Goal: Task Accomplishment & Management: Complete application form

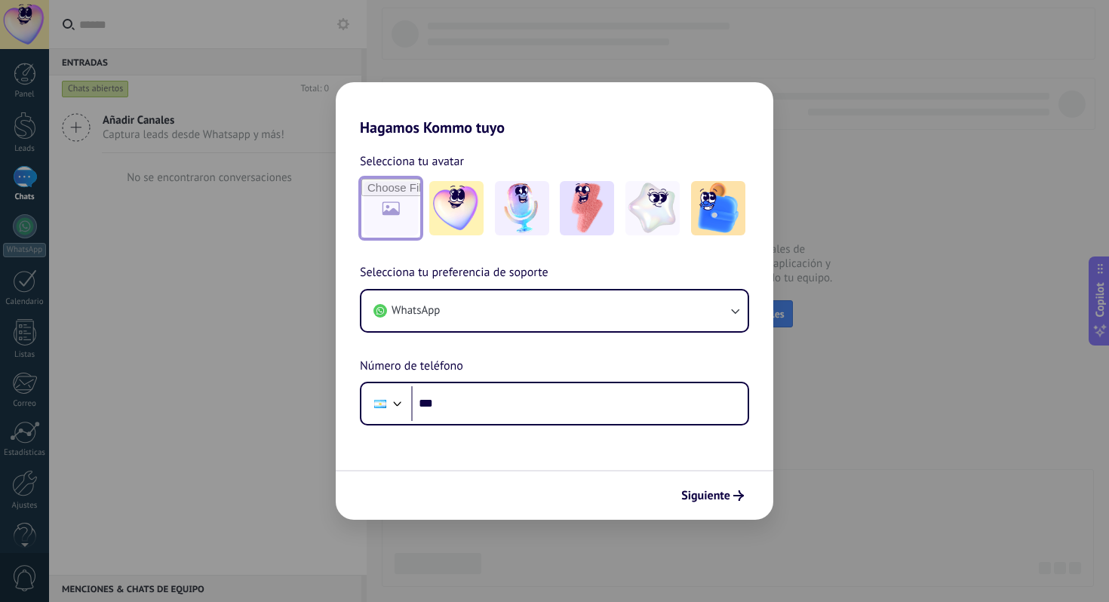
click at [388, 209] on input "file" at bounding box center [390, 208] width 59 height 59
click at [387, 224] on input "file" at bounding box center [390, 208] width 59 height 59
type input "**********"
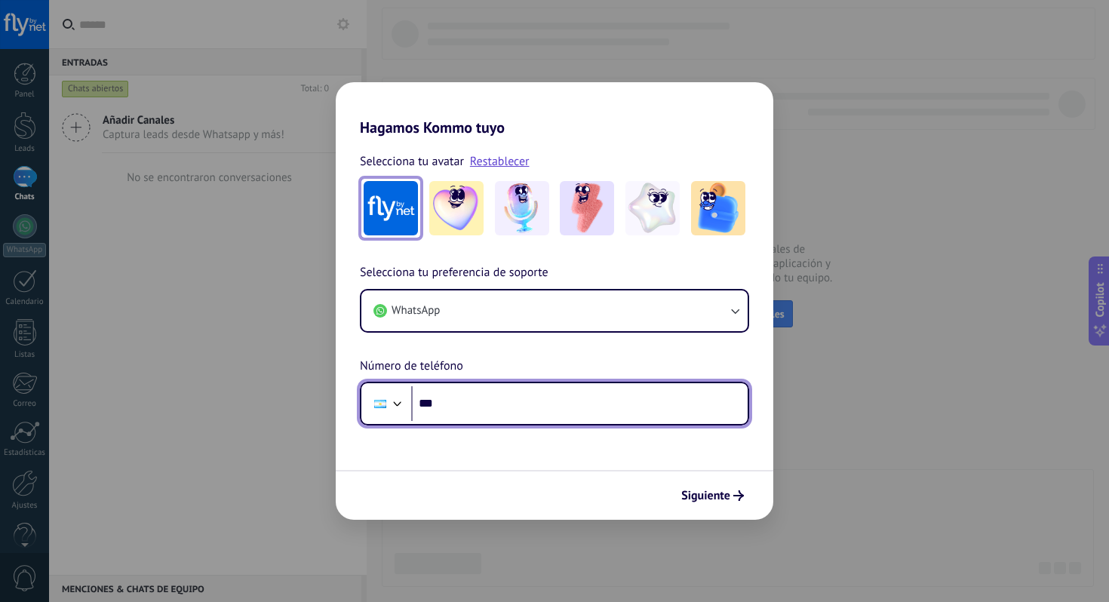
click at [478, 408] on input "***" at bounding box center [579, 403] width 337 height 35
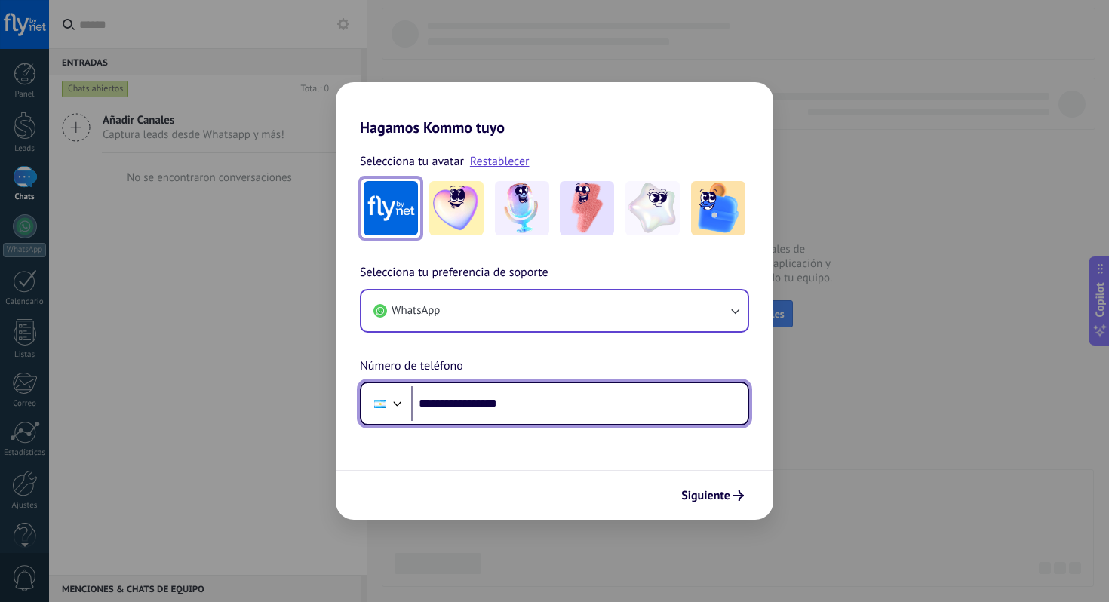
type input "**********"
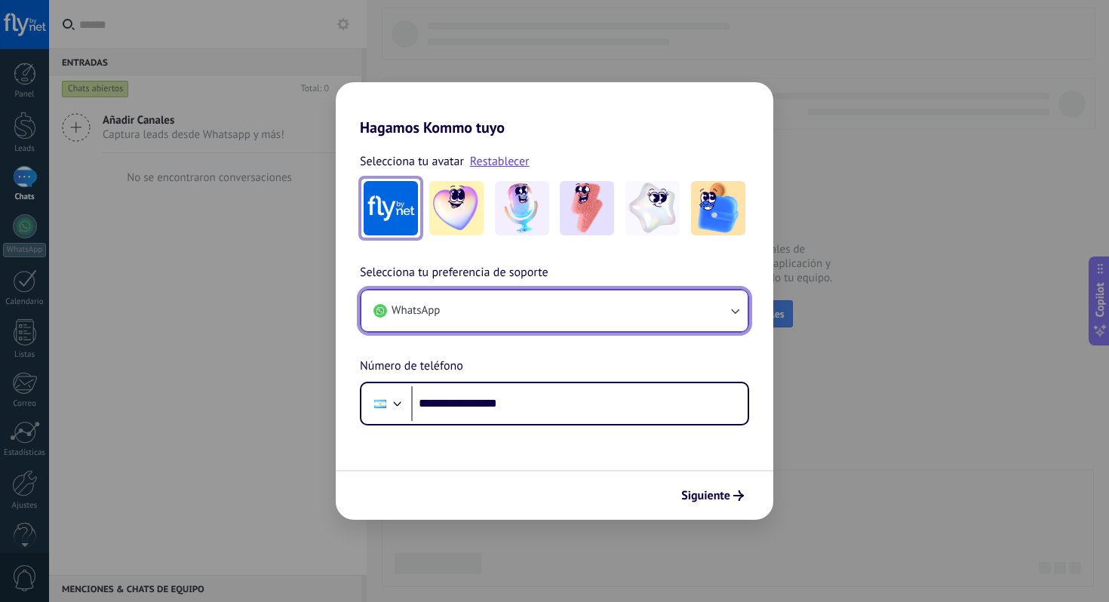
click at [660, 320] on button "WhatsApp" at bounding box center [554, 311] width 386 height 41
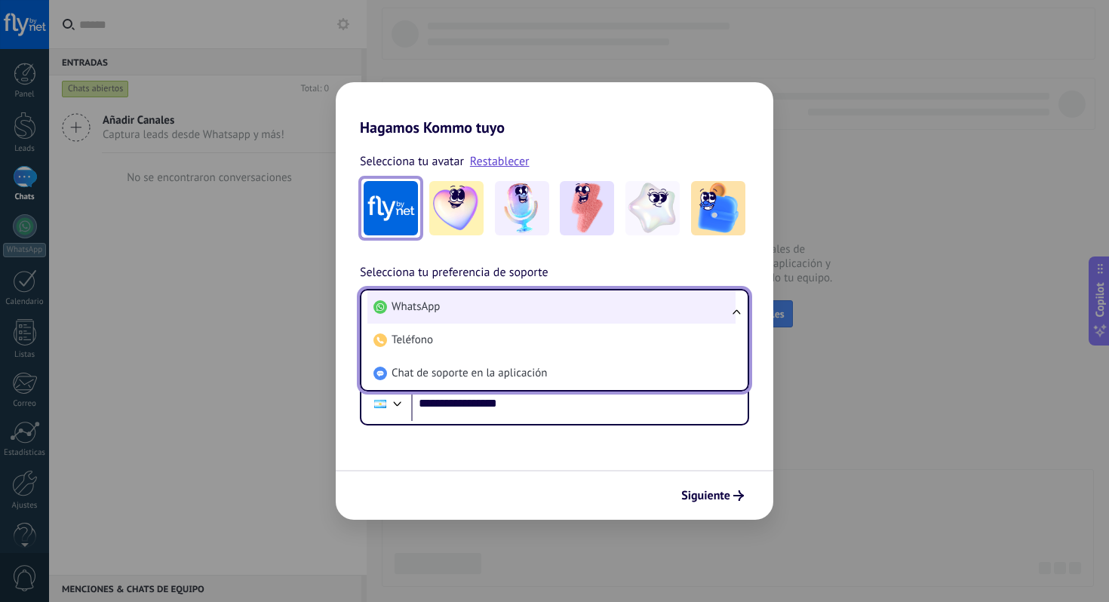
click at [657, 313] on li "WhatsApp" at bounding box center [552, 307] width 368 height 33
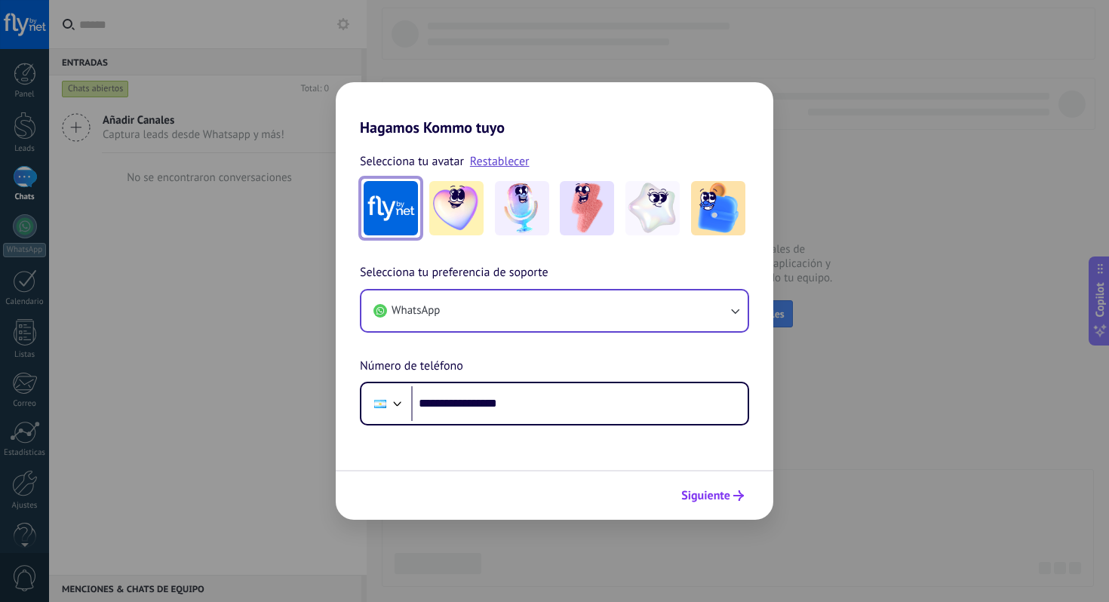
click at [718, 504] on button "Siguiente" at bounding box center [713, 496] width 76 height 26
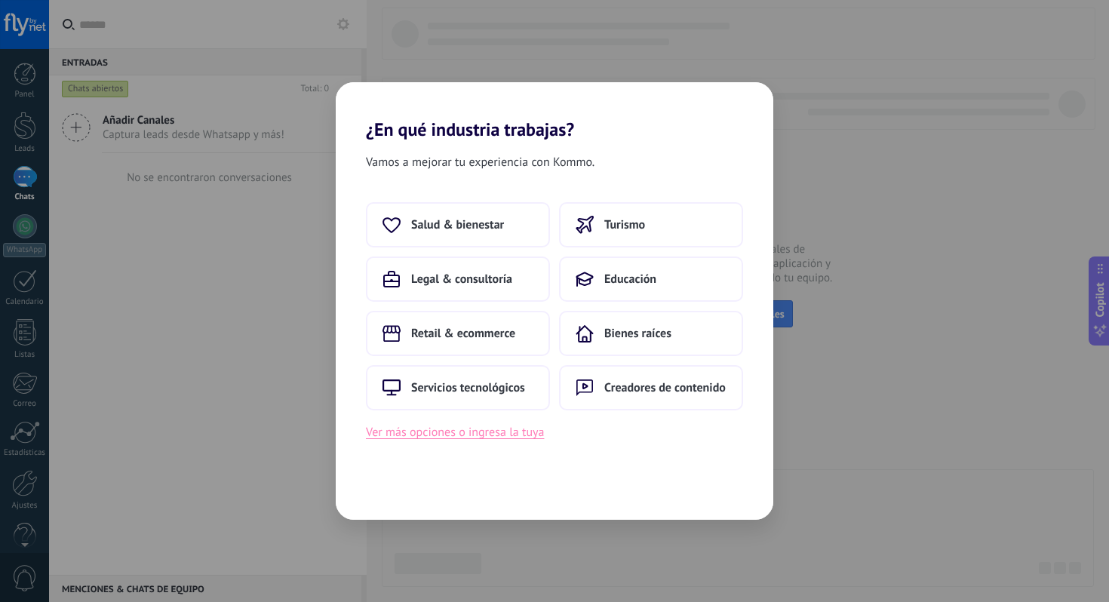
click at [466, 427] on button "Ver más opciones o ingresa la tuya" at bounding box center [455, 433] width 178 height 20
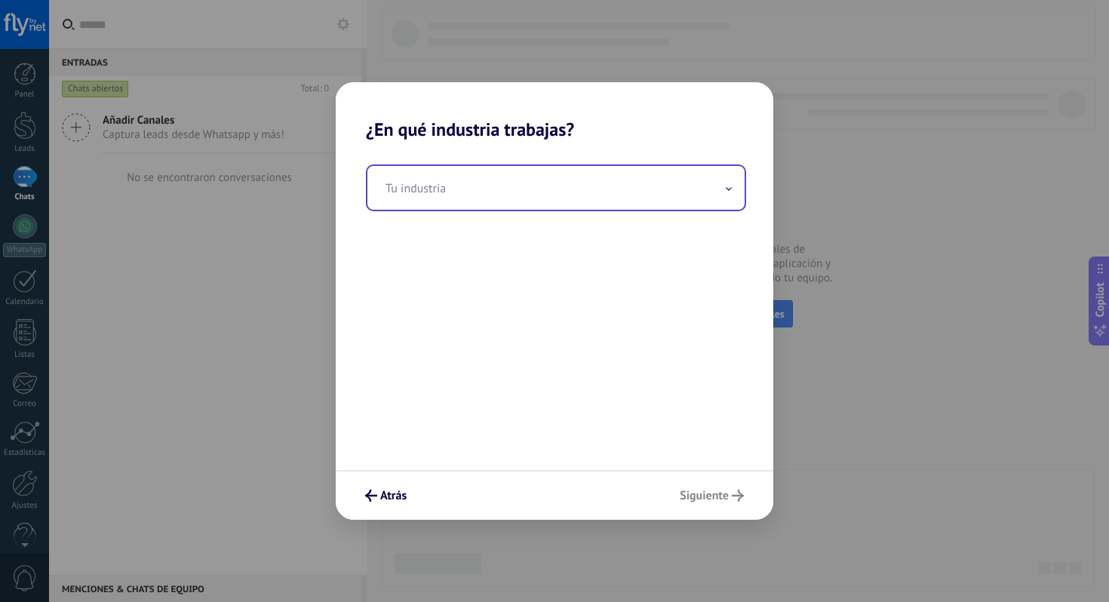
click at [512, 183] on input "text" at bounding box center [556, 188] width 377 height 44
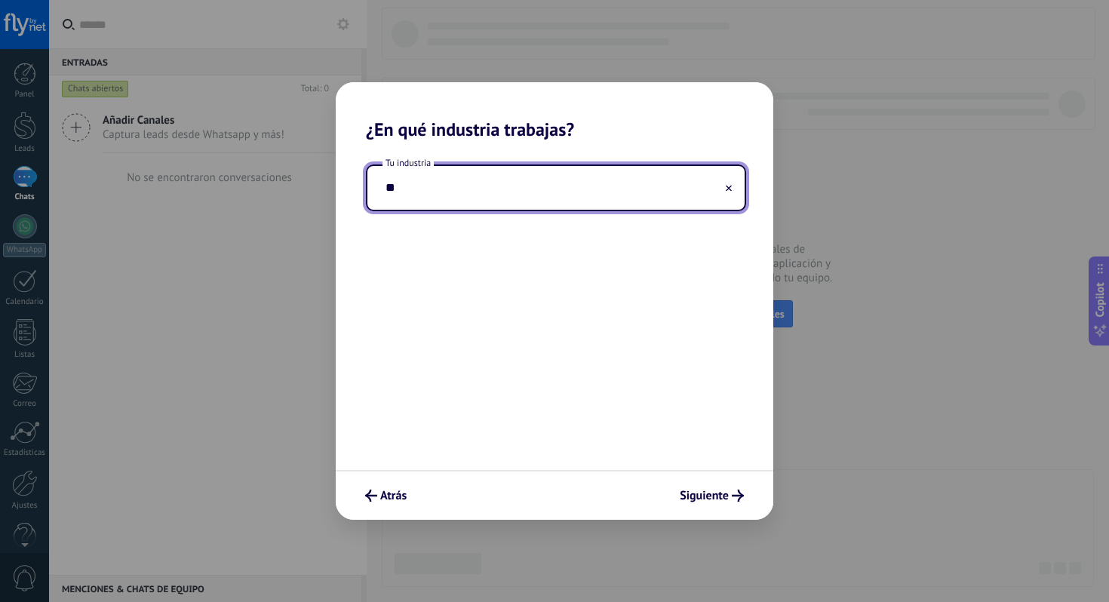
type input "*"
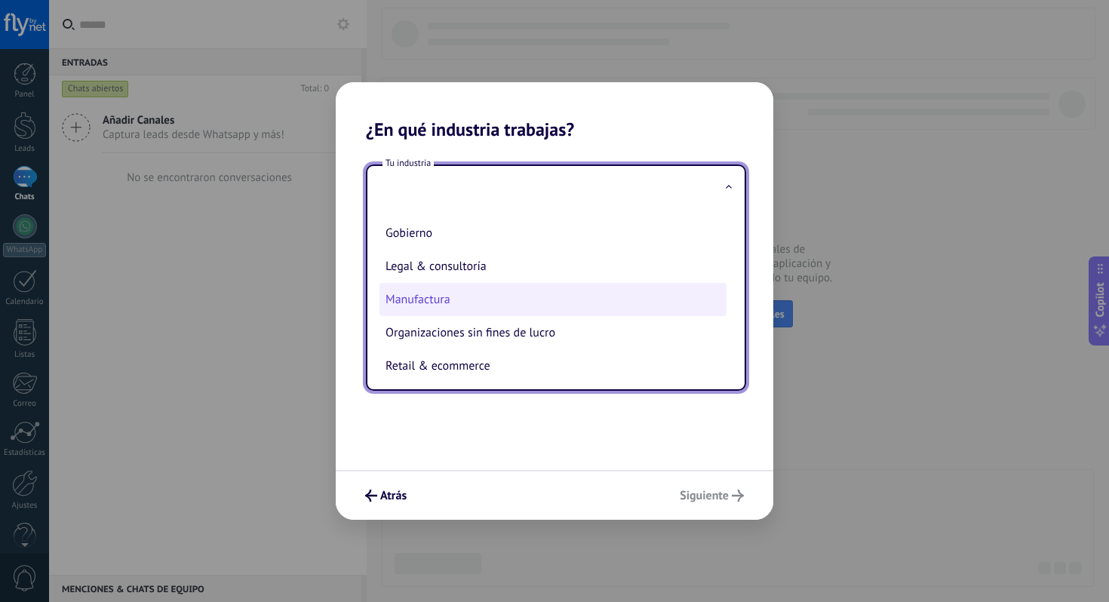
scroll to position [174, 0]
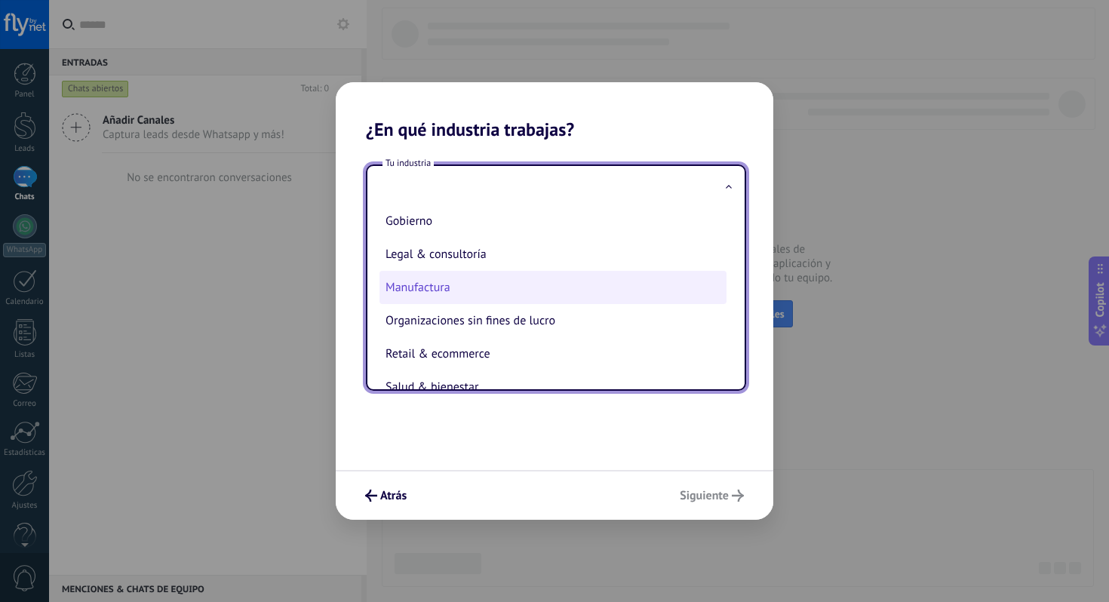
click at [422, 294] on li "Manufactura" at bounding box center [553, 287] width 347 height 33
type input "**********"
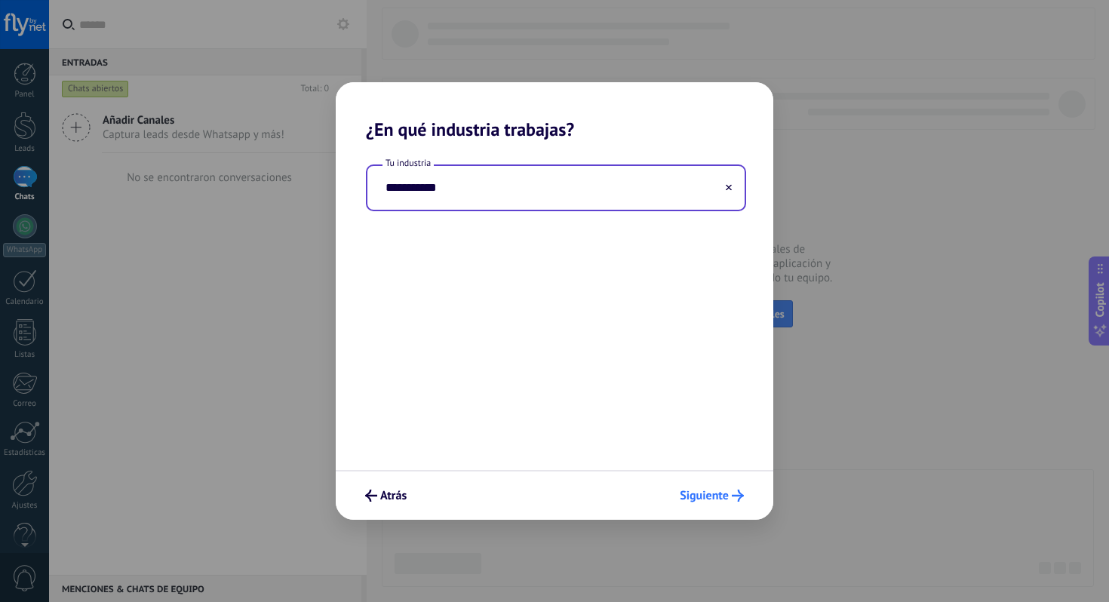
click at [685, 497] on span "Siguiente" at bounding box center [704, 496] width 49 height 11
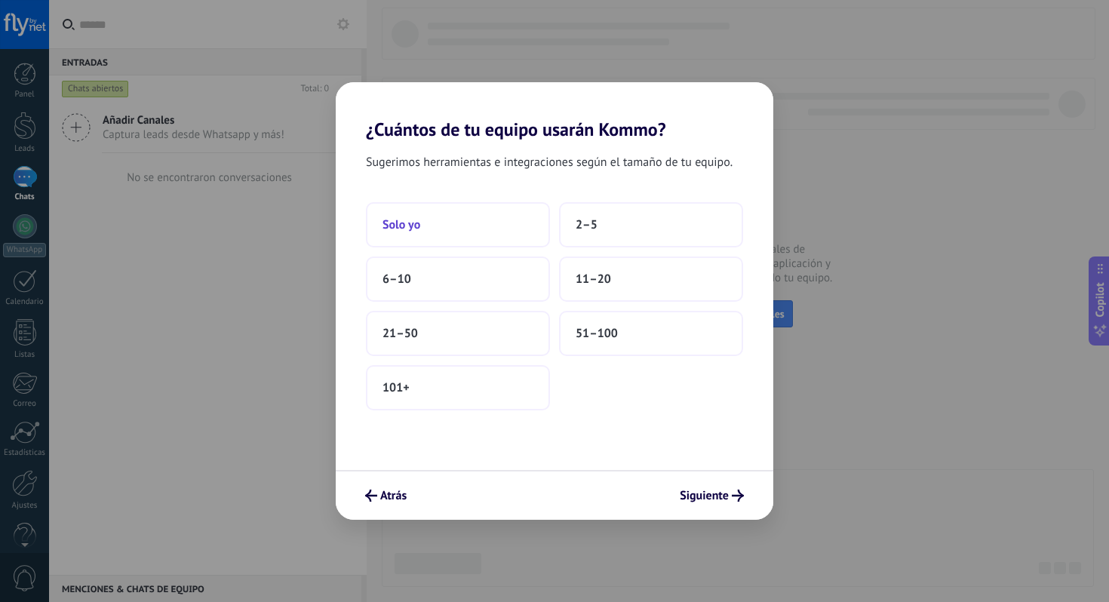
click at [492, 226] on button "Solo yo" at bounding box center [458, 224] width 184 height 45
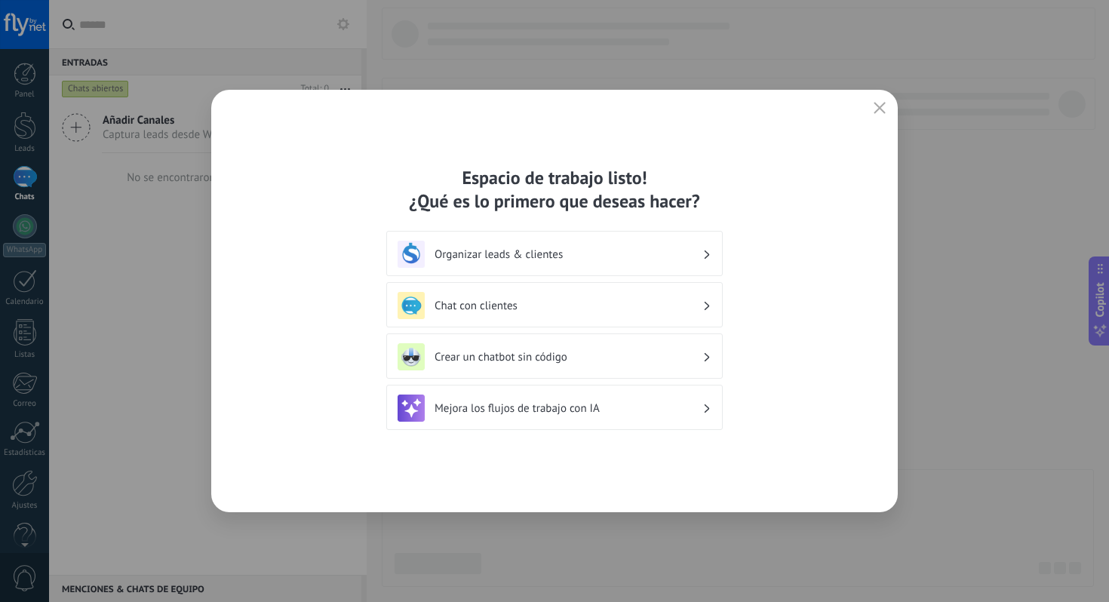
click at [457, 409] on h3 "Mejora los flujos de trabajo con IA" at bounding box center [569, 408] width 268 height 14
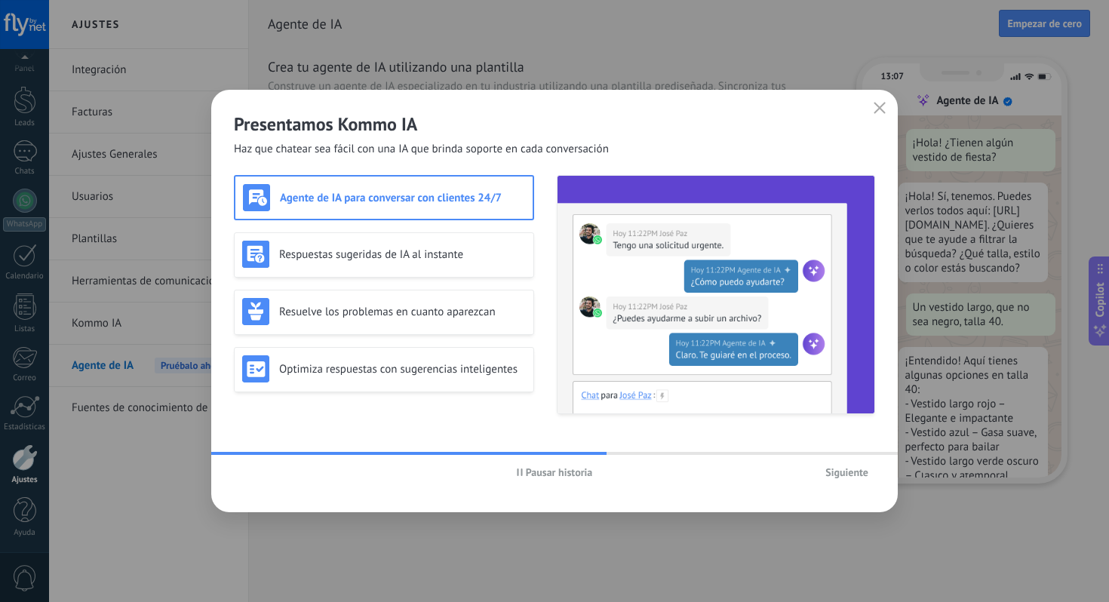
scroll to position [53, 0]
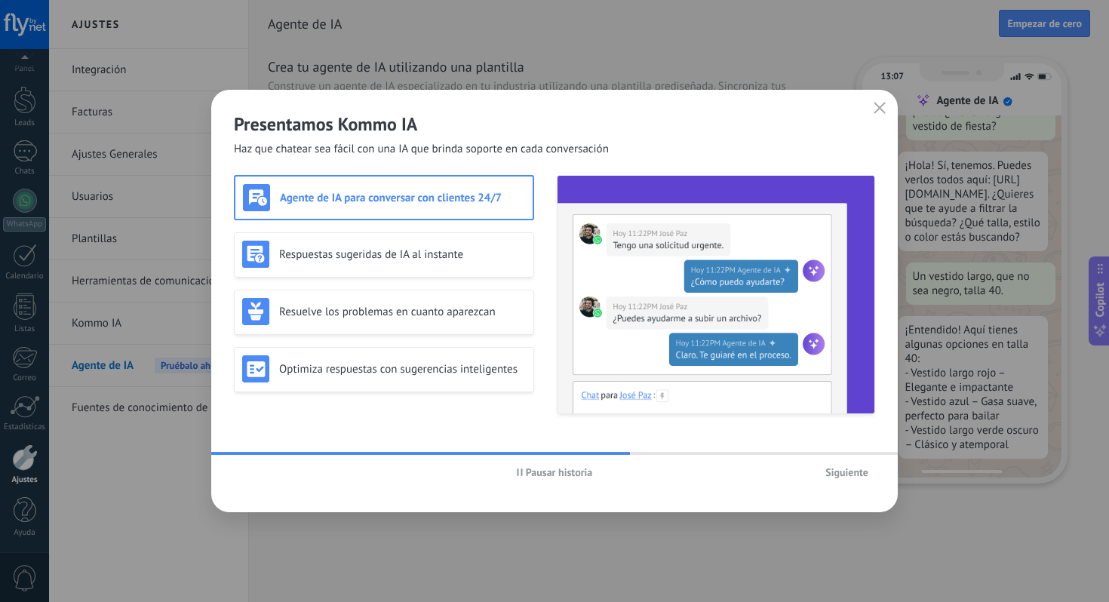
click at [845, 472] on span "Siguiente" at bounding box center [847, 472] width 43 height 11
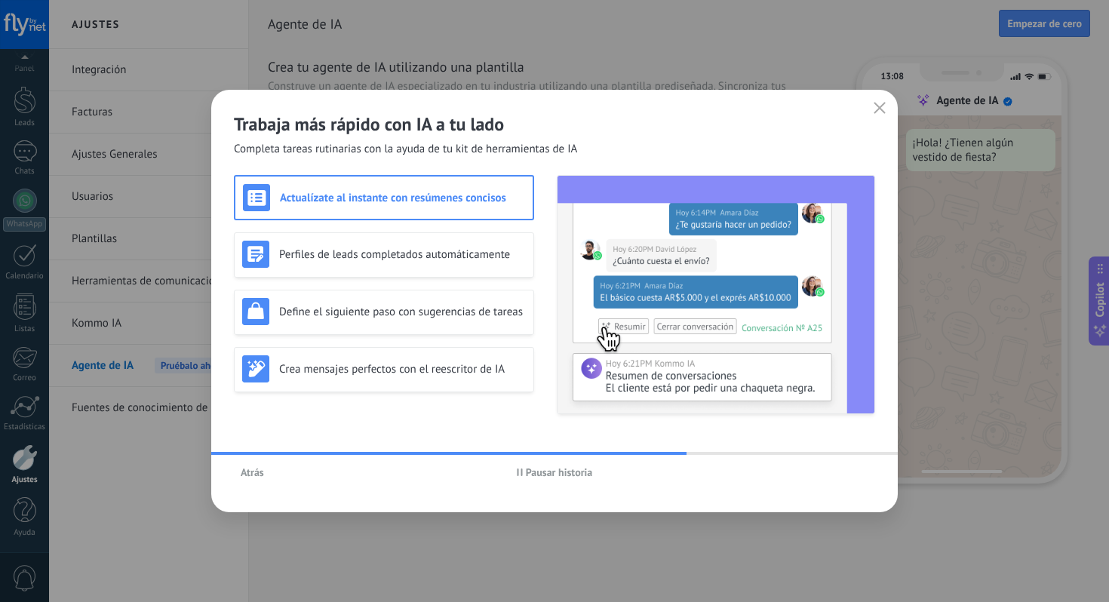
scroll to position [0, 0]
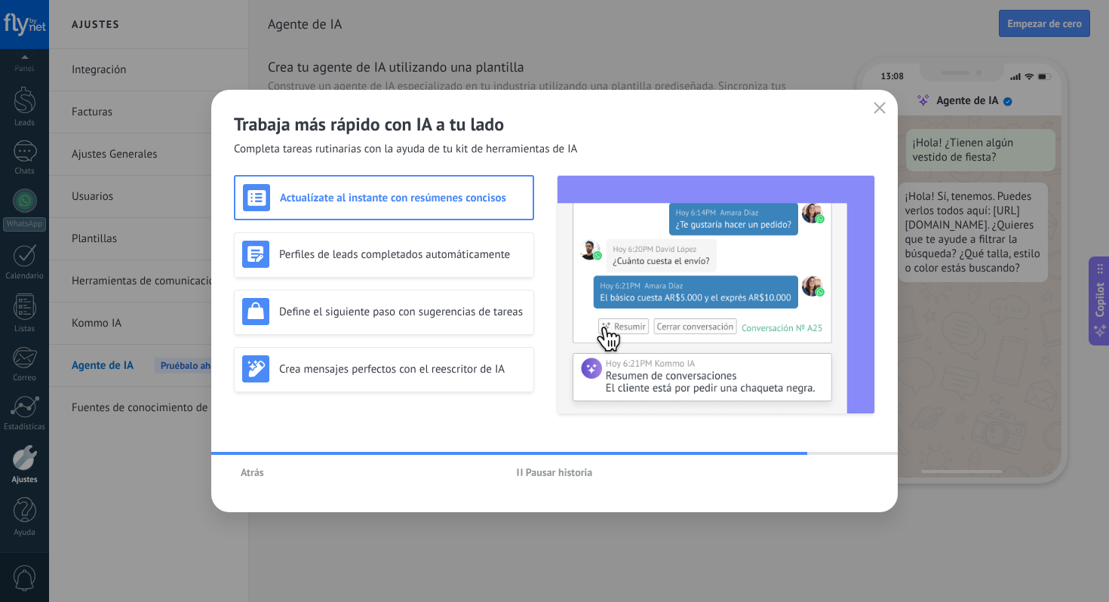
click at [518, 474] on use "button" at bounding box center [519, 473] width 5 height 8
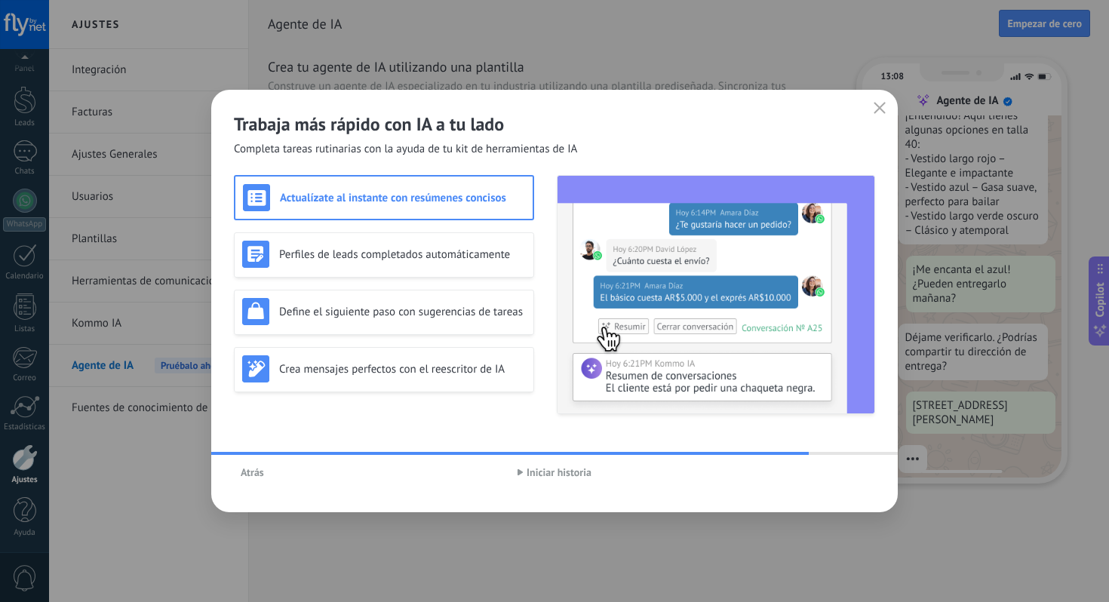
scroll to position [285, 0]
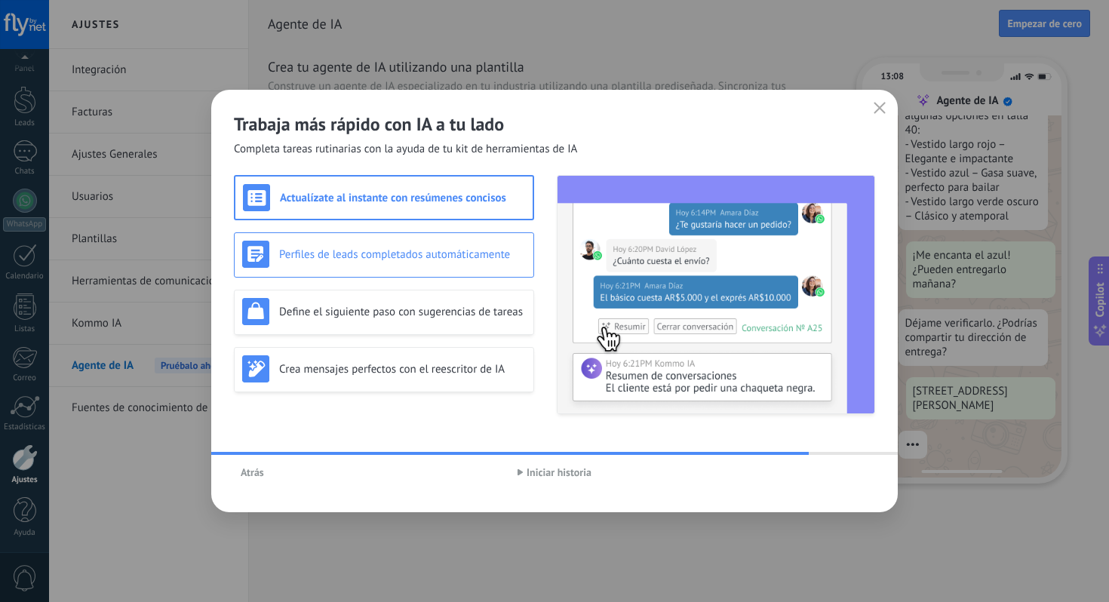
click at [346, 264] on div "Perfiles de leads completados automáticamente" at bounding box center [384, 254] width 284 height 27
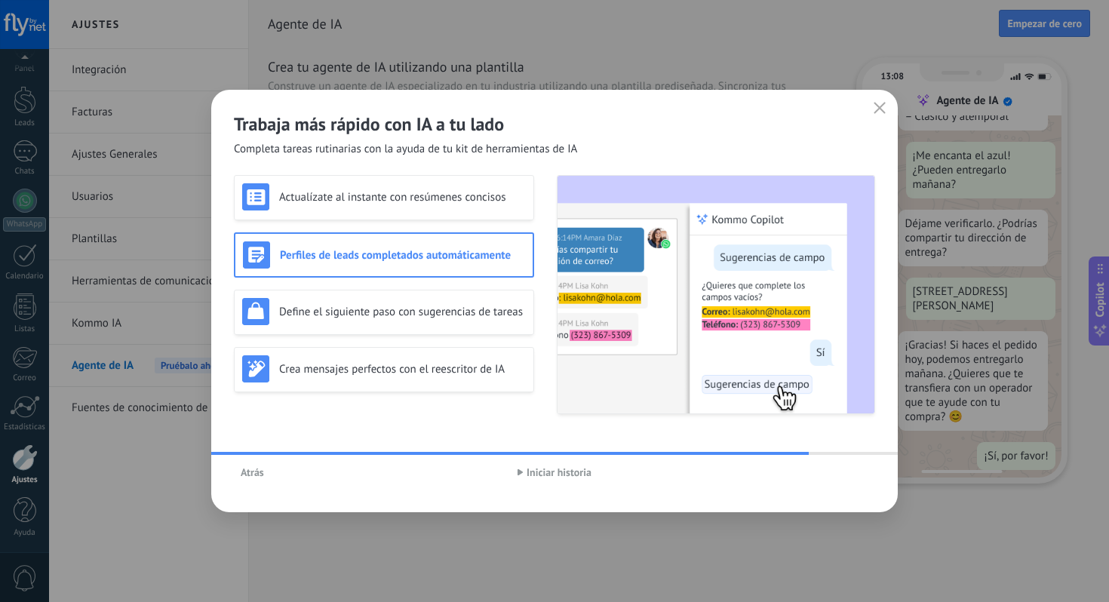
scroll to position [398, 0]
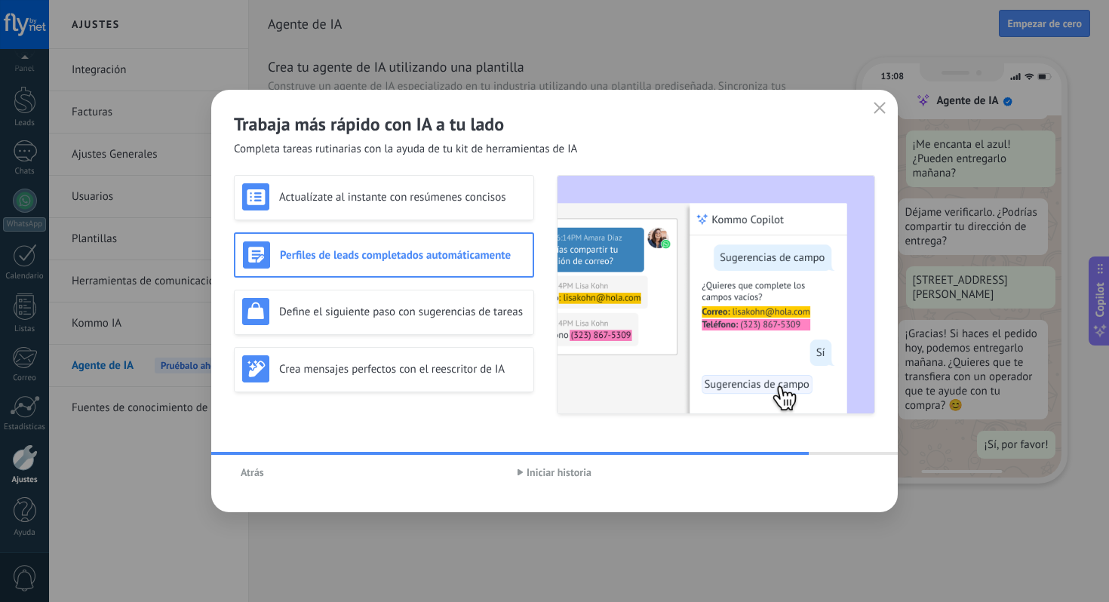
click at [558, 475] on span "Iniciar historia" at bounding box center [559, 472] width 65 height 11
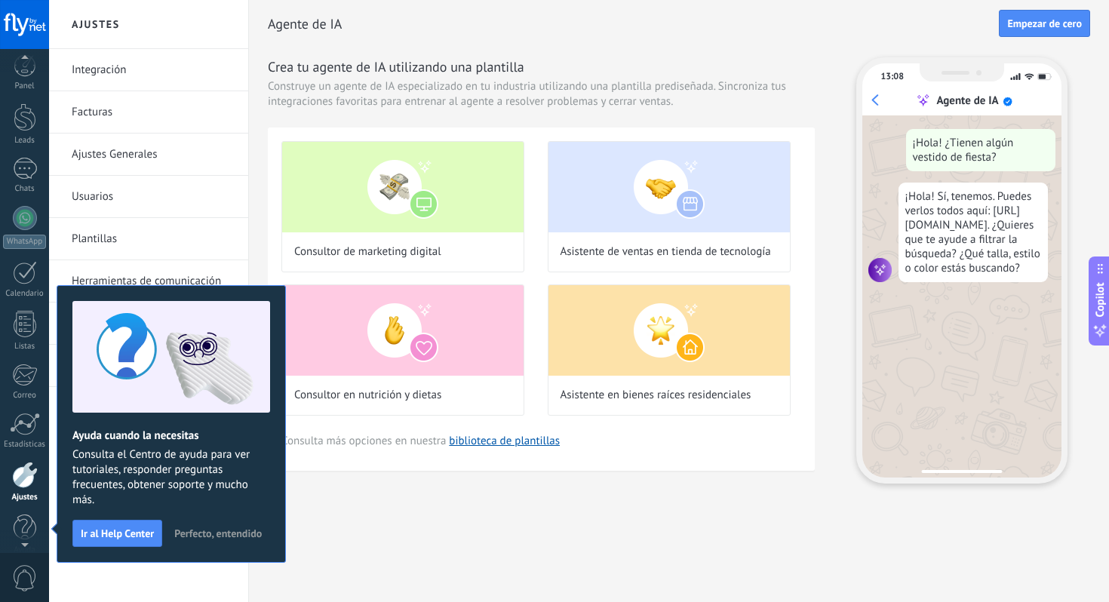
scroll to position [26, 0]
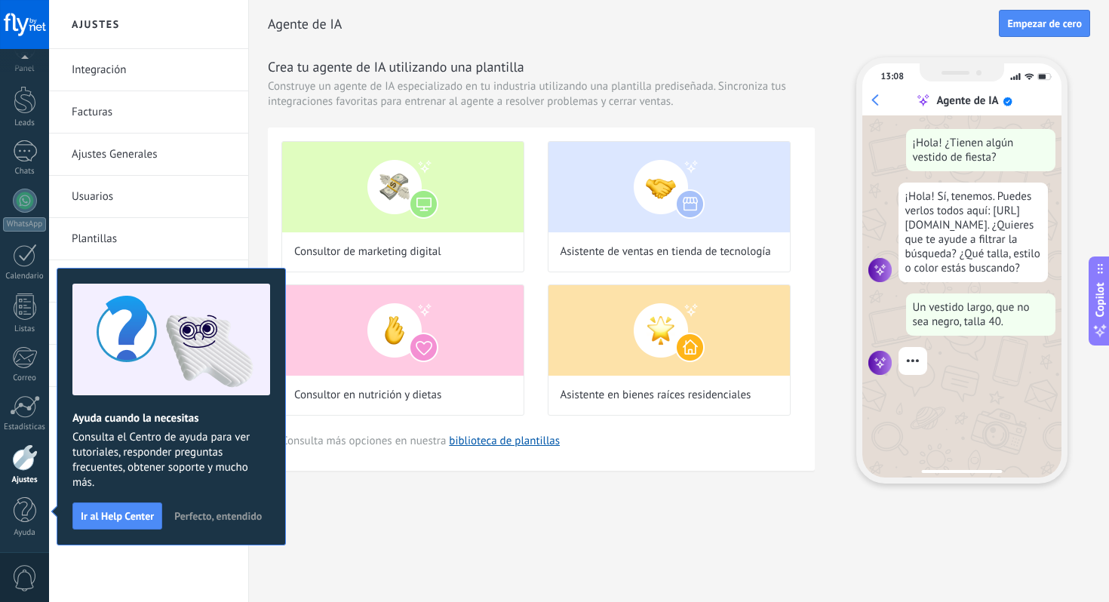
click at [201, 518] on span "Perfecto, entendido" at bounding box center [218, 516] width 88 height 11
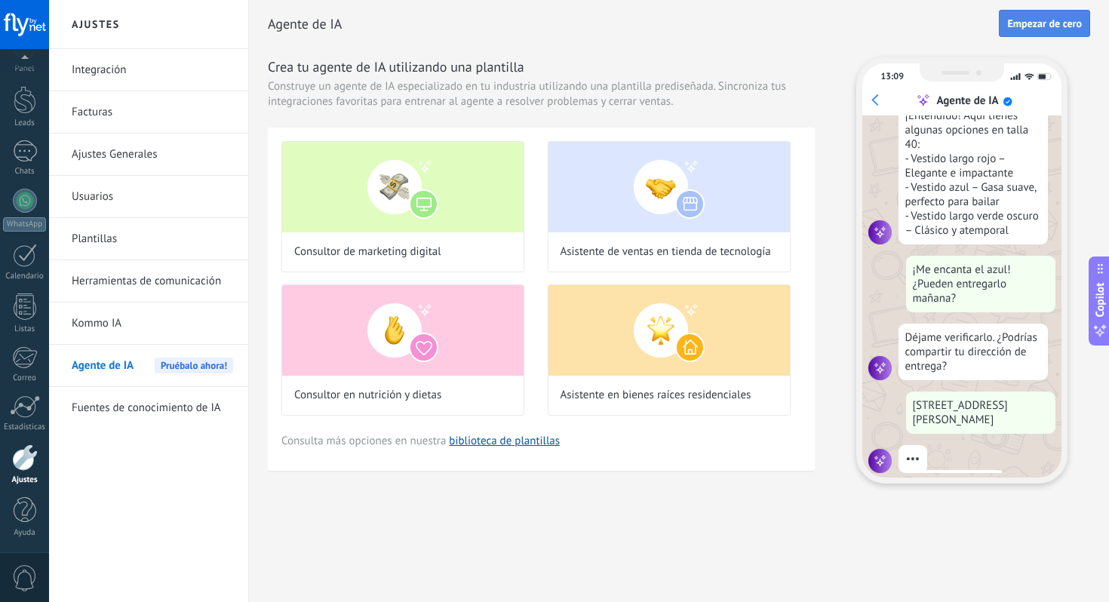
scroll to position [285, 0]
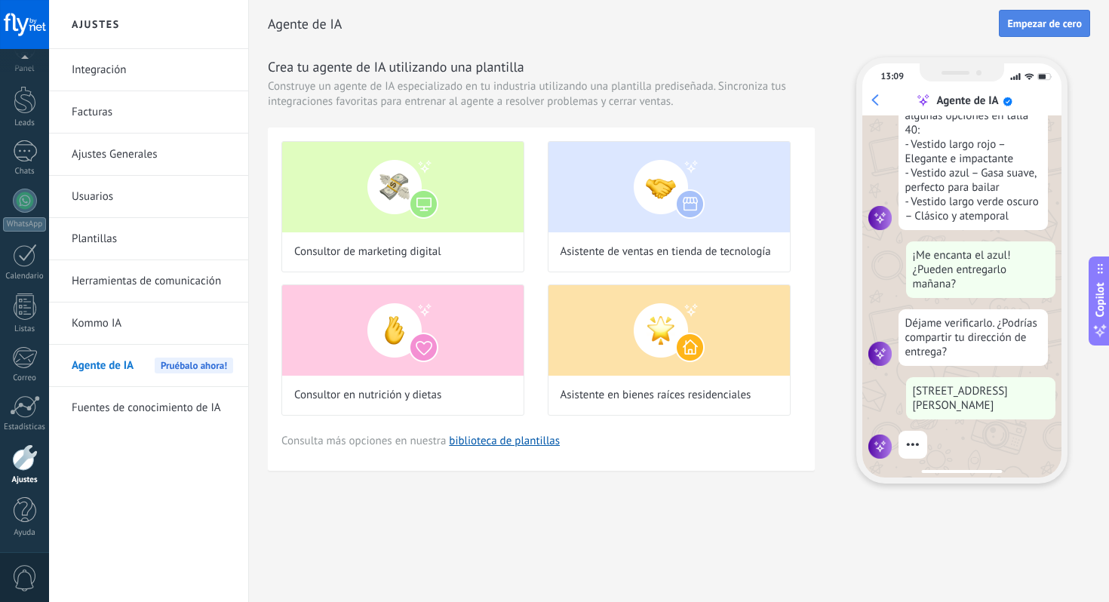
click at [1066, 21] on span "Empezar de cero" at bounding box center [1045, 23] width 75 height 11
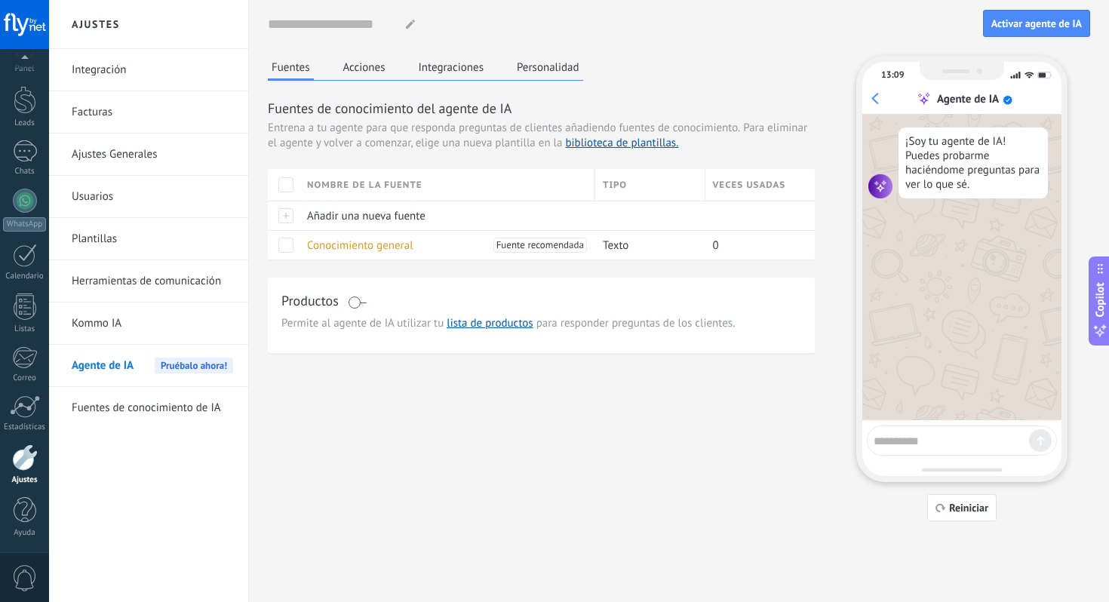
click at [447, 71] on button "Integraciones" at bounding box center [451, 67] width 73 height 23
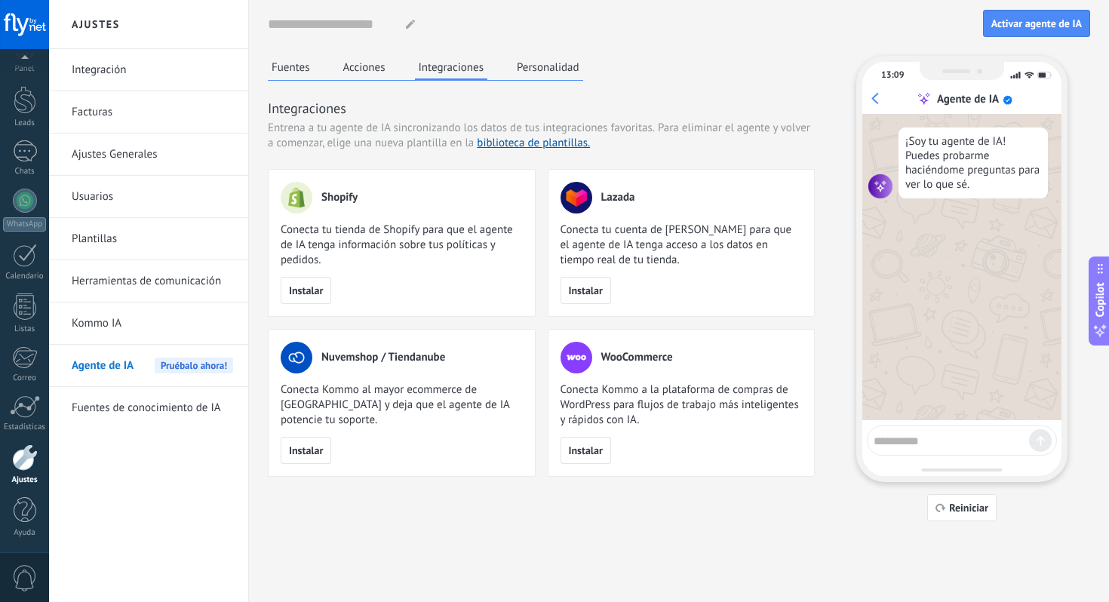
click at [290, 69] on button "Fuentes" at bounding box center [291, 67] width 46 height 23
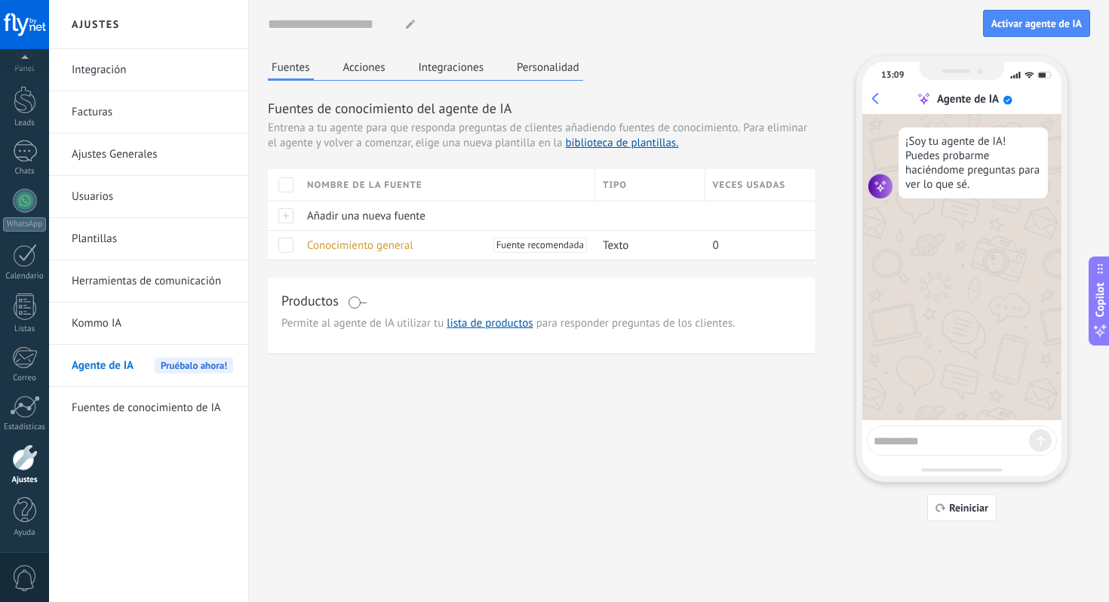
click at [347, 74] on button "Acciones" at bounding box center [365, 67] width 50 height 23
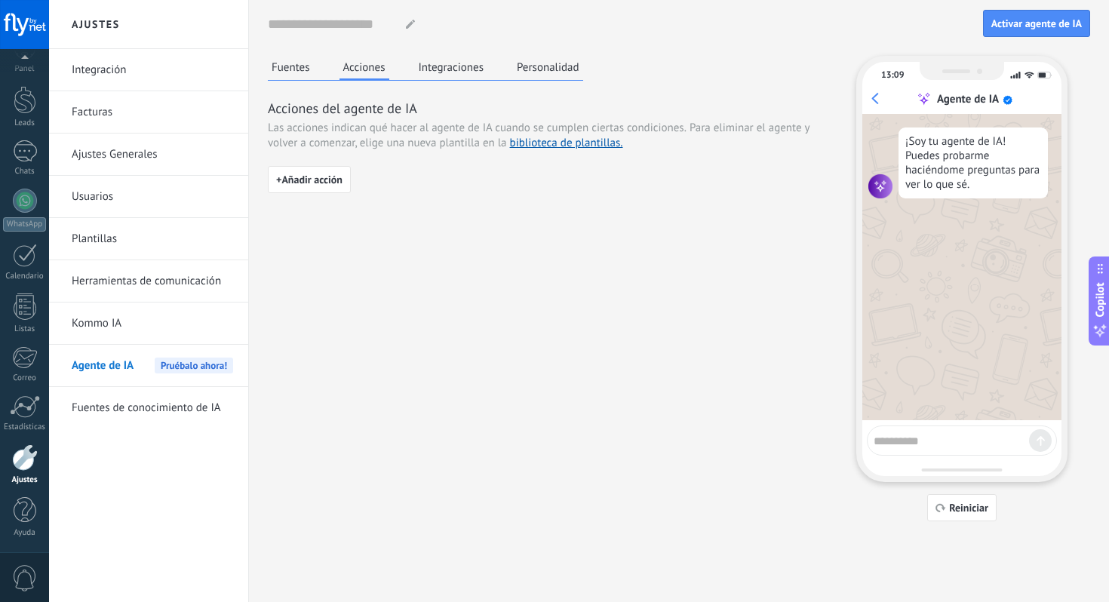
click at [447, 68] on button "Integraciones" at bounding box center [451, 67] width 73 height 23
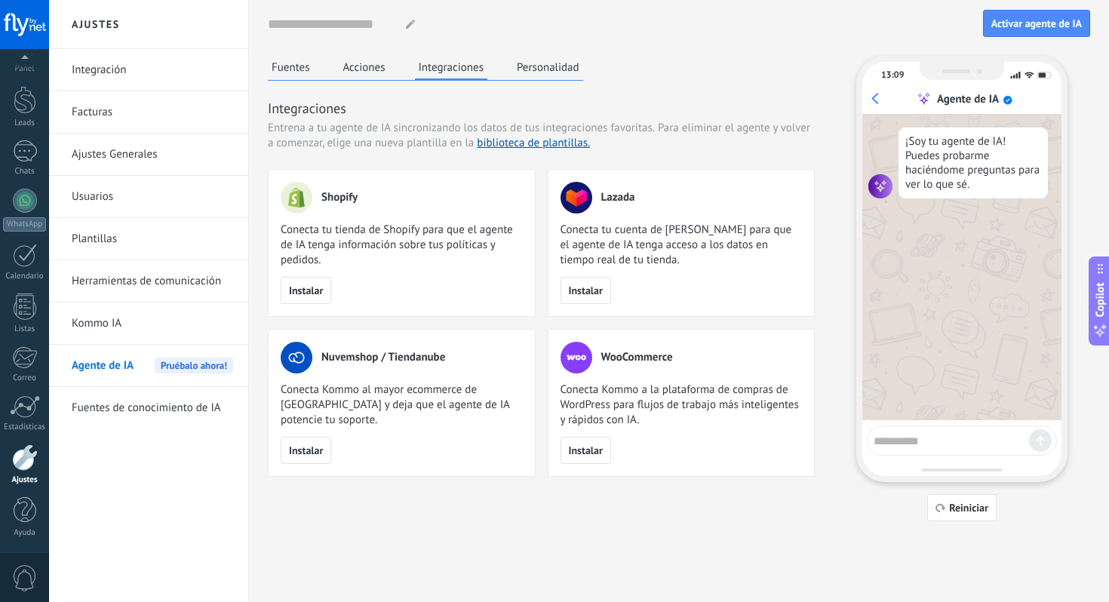
click at [94, 67] on link "Integración" at bounding box center [153, 70] width 162 height 42
